Goal: Information Seeking & Learning: Learn about a topic

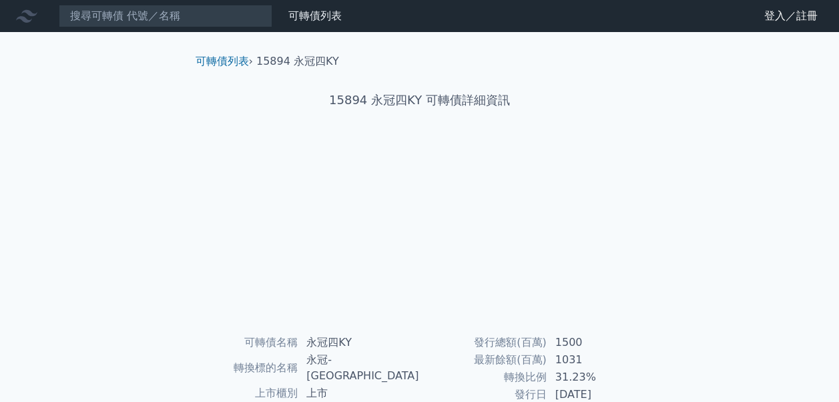
scroll to position [216, 0]
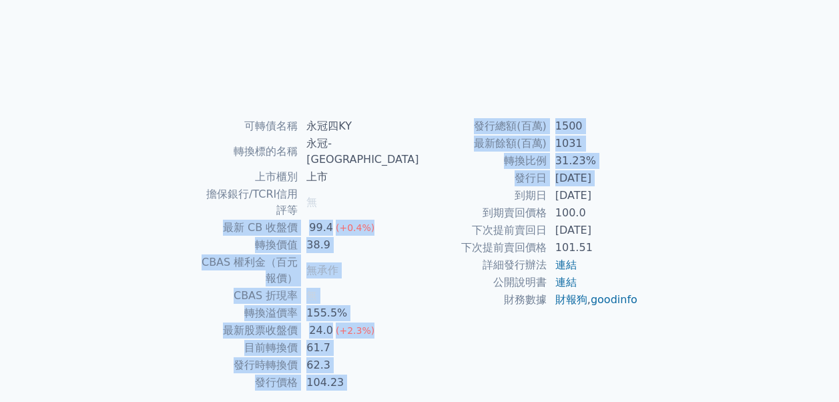
drag, startPoint x: 256, startPoint y: 194, endPoint x: 433, endPoint y: 196, distance: 177.6
click at [433, 196] on div "可轉債名稱 永冠四KY 轉換標的名稱 永冠-KY 上市櫃別 上市 擔保銀行/TCRI信用評等 無 最新 CB 收盤價 99.4 (+0.4%) 轉換價值 38…" at bounding box center [420, 254] width 470 height 274
drag, startPoint x: 433, startPoint y: 196, endPoint x: 427, endPoint y: 197, distance: 6.8
click at [445, 197] on td "到期日" at bounding box center [484, 195] width 128 height 17
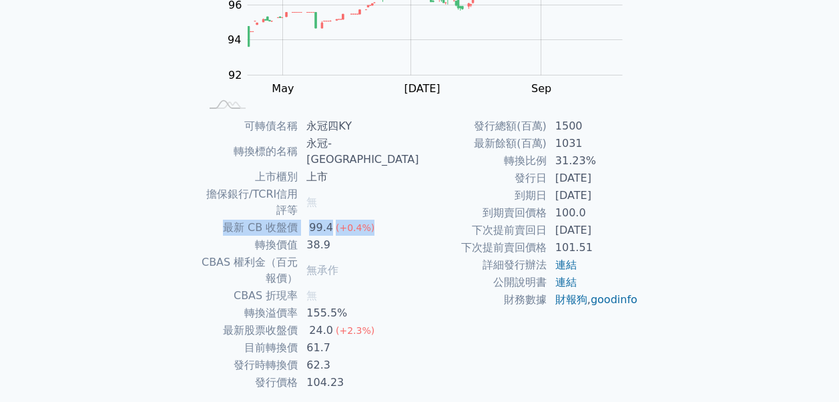
drag, startPoint x: 260, startPoint y: 197, endPoint x: 405, endPoint y: 190, distance: 144.4
click at [405, 219] on tr "最新 CB 收盤價 99.4 (+0.4%)" at bounding box center [310, 227] width 219 height 17
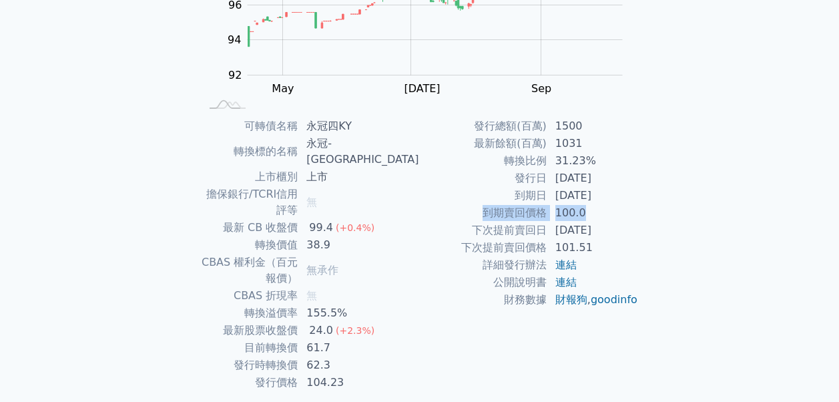
drag, startPoint x: 486, startPoint y: 210, endPoint x: 602, endPoint y: 213, distance: 116.2
click at [602, 213] on tr "到期賣回價格 100.0" at bounding box center [529, 212] width 219 height 17
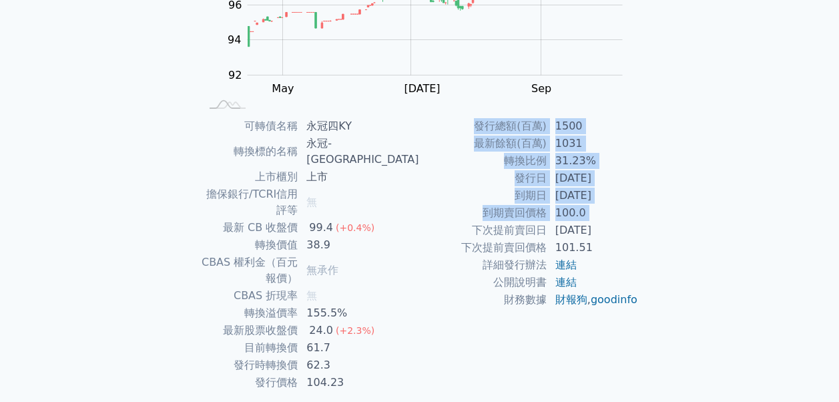
drag, startPoint x: 469, startPoint y: 226, endPoint x: 648, endPoint y: 235, distance: 178.5
click at [648, 235] on div "可轉債名稱 永冠四KY 轉換標的名稱 永冠-KY 上市櫃別 上市 擔保銀行/TCRI信用評等 無 最新 CB 收盤價 99.4 (+0.4%) 轉換價值 38…" at bounding box center [420, 254] width 470 height 274
click at [654, 254] on div "可轉債名稱 永冠四KY 轉換標的名稱 永冠-KY 上市櫃別 上市 擔保銀行/TCRI信用評等 無 最新 CB 收盤價 99.4 (+0.4%) 轉換價值 38…" at bounding box center [420, 254] width 470 height 274
drag, startPoint x: 455, startPoint y: 246, endPoint x: 639, endPoint y: 249, distance: 183.6
click at [639, 249] on div "可轉債名稱 永冠四KY 轉換標的名稱 永冠-KY 上市櫃別 上市 擔保銀行/TCRI信用評等 無 最新 CB 收盤價 99.4 (+0.4%) 轉換價值 38…" at bounding box center [420, 254] width 470 height 274
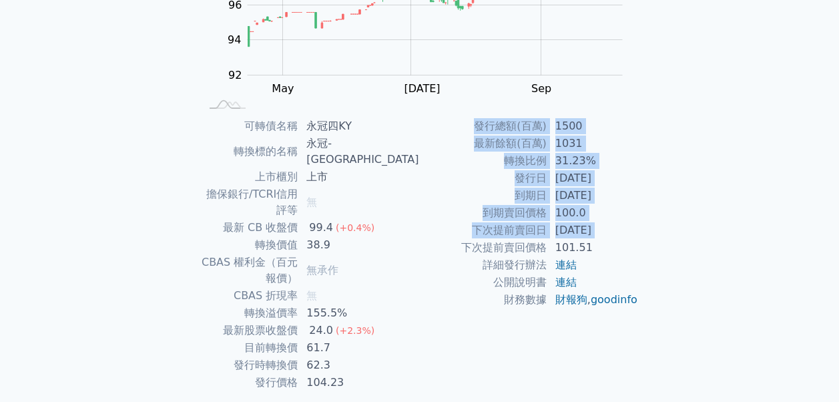
drag, startPoint x: 639, startPoint y: 249, endPoint x: 669, endPoint y: 242, distance: 30.9
click at [669, 242] on div "可轉債列表 › 15894 永冠四KY 15894 永冠四KY 可轉債詳細資訊 Zoom Out 100 91 92 93 94 95 96 102 98 1…" at bounding box center [420, 133] width 513 height 634
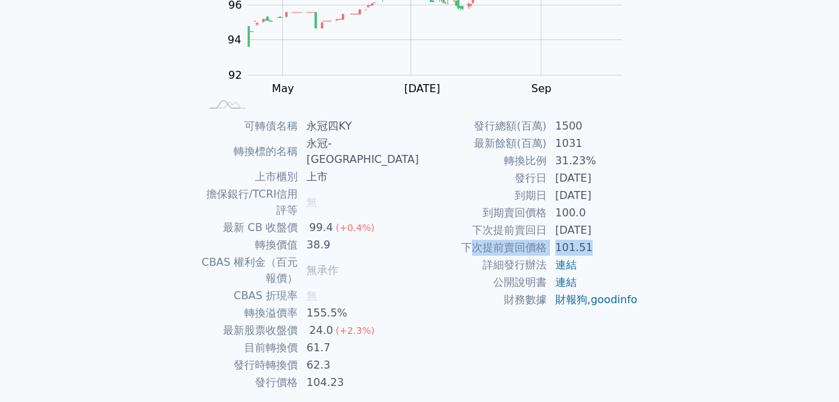
drag, startPoint x: 467, startPoint y: 245, endPoint x: 622, endPoint y: 242, distance: 154.9
click at [622, 242] on tr "下次提前賣回價格 101.51" at bounding box center [529, 247] width 219 height 17
drag, startPoint x: 622, startPoint y: 242, endPoint x: 682, endPoint y: 244, distance: 59.4
click at [682, 244] on div "可轉債列表 財務數據 可轉債列表 財務數據 登入／註冊 登入／註冊 可轉債列表 › 15894 永冠四KY 15894 永冠四KY 可轉債詳細資訊 Zoom …" at bounding box center [419, 117] width 839 height 666
drag, startPoint x: 463, startPoint y: 244, endPoint x: 602, endPoint y: 251, distance: 139.0
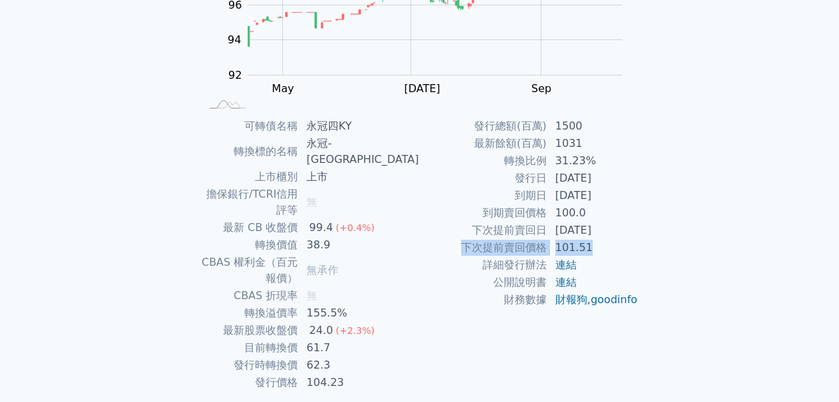
click at [602, 251] on tr "下次提前賣回價格 101.51" at bounding box center [529, 247] width 219 height 17
drag, startPoint x: 602, startPoint y: 251, endPoint x: 666, endPoint y: 264, distance: 66.0
click at [666, 264] on div "可轉債列表 › 15894 永冠四KY 15894 永冠四KY 可轉債詳細資訊 Zoom Out 100 91 92 93 94 95 96 102 98 1…" at bounding box center [420, 133] width 513 height 634
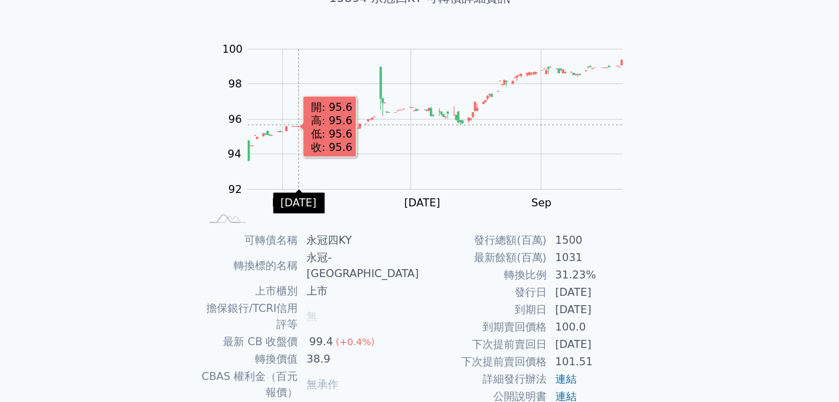
scroll to position [0, 0]
